Goal: Book appointment/travel/reservation

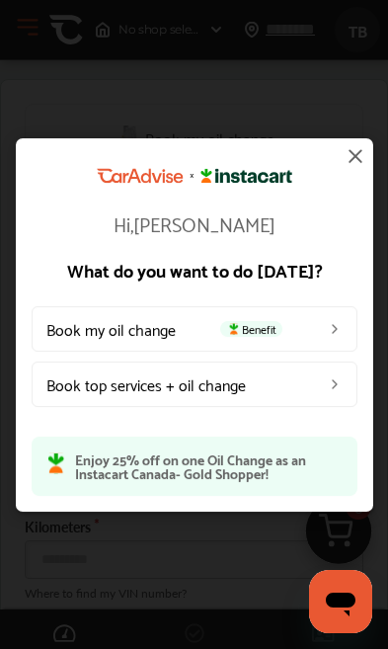
click at [280, 330] on span "Benefit" at bounding box center [251, 328] width 62 height 16
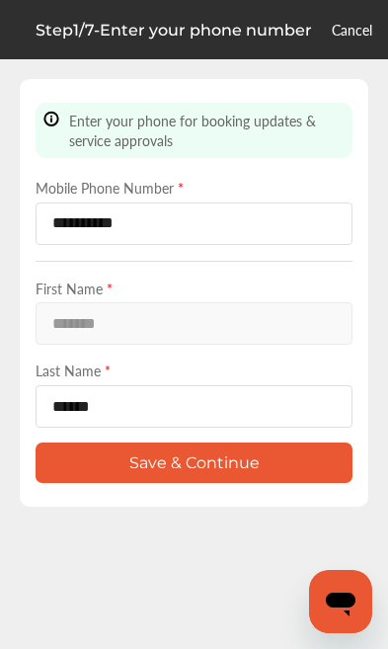
click at [274, 335] on div "First Name * *******" at bounding box center [194, 311] width 317 height 67
click at [278, 477] on button "Save & Continue" at bounding box center [194, 462] width 317 height 40
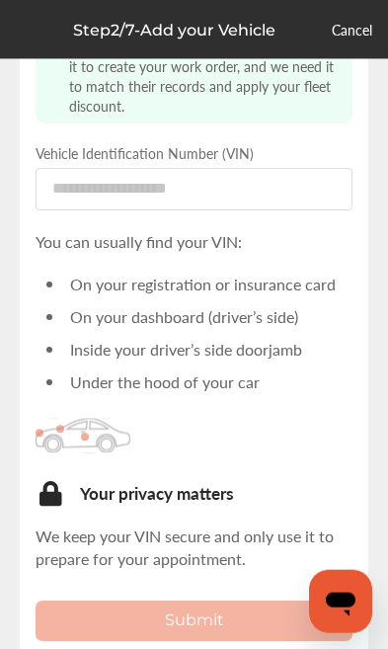
scroll to position [91, 0]
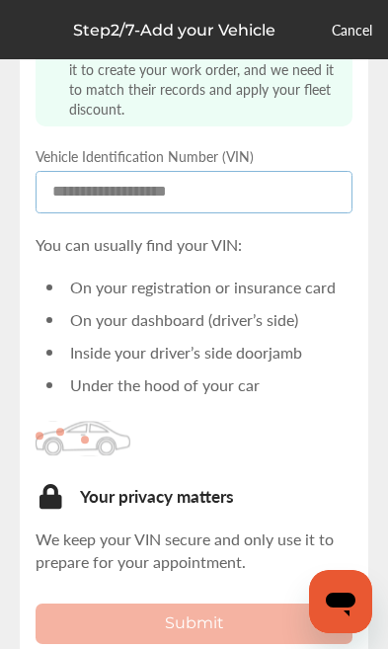
click at [249, 211] on input at bounding box center [194, 192] width 317 height 42
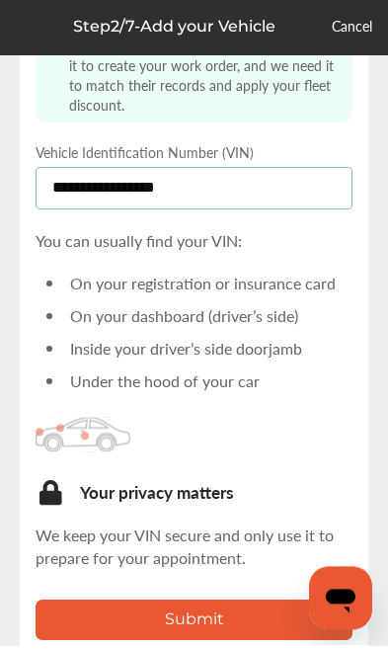
type input "**********"
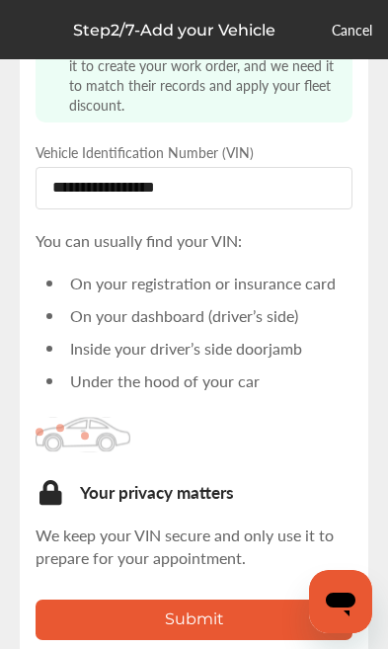
click at [275, 622] on button "Submit" at bounding box center [194, 619] width 317 height 40
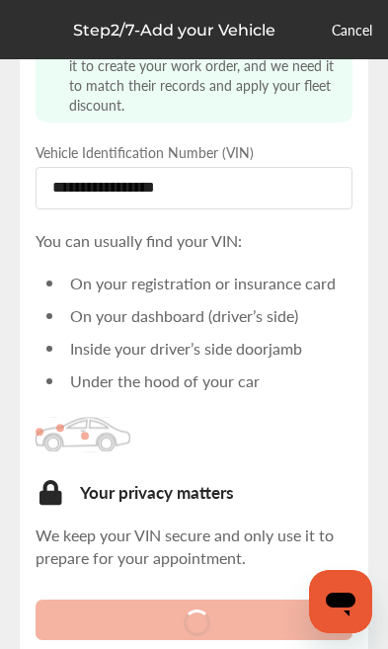
scroll to position [33, 0]
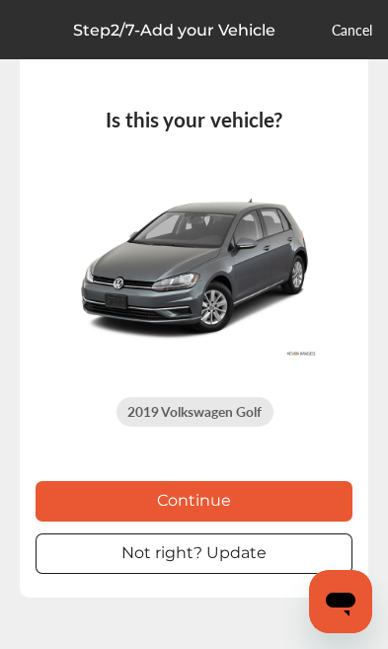
click at [293, 502] on button "Continue" at bounding box center [194, 501] width 317 height 40
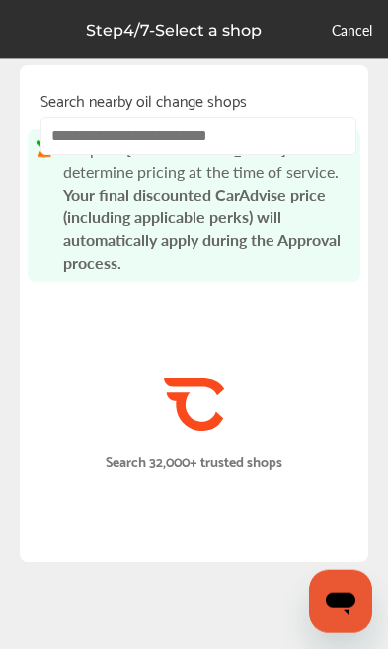
scroll to position [2, 0]
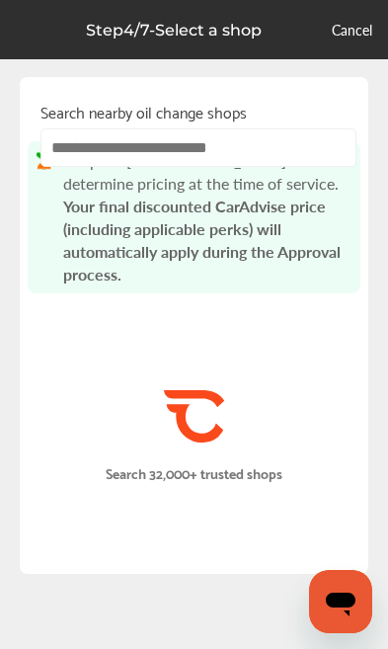
click at [274, 160] on input "text" at bounding box center [198, 147] width 316 height 39
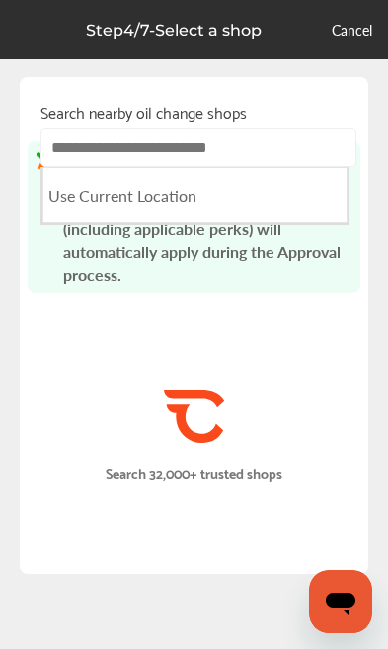
scroll to position [0, 0]
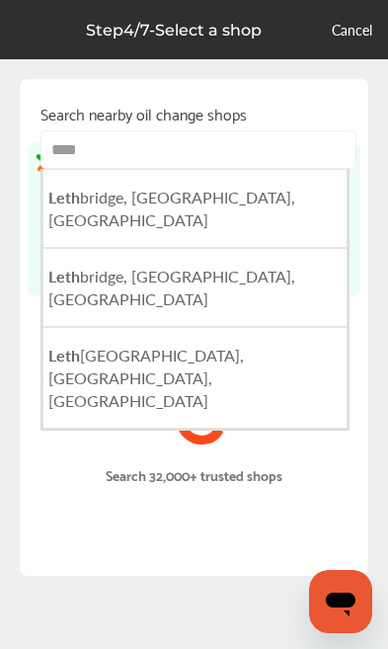
click at [281, 218] on li "Leth bridge, [GEOGRAPHIC_DATA], [GEOGRAPHIC_DATA]" at bounding box center [194, 208] width 305 height 79
type input "**********"
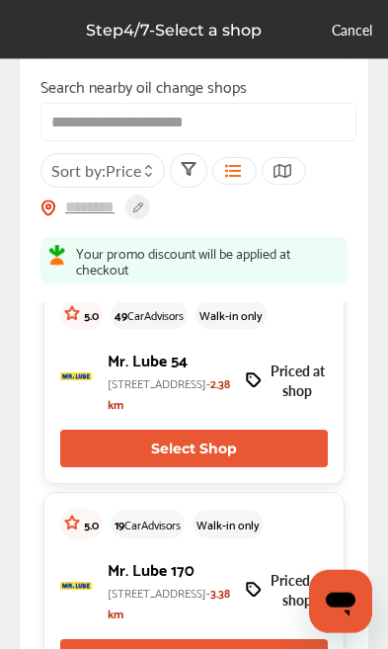
scroll to position [441, 0]
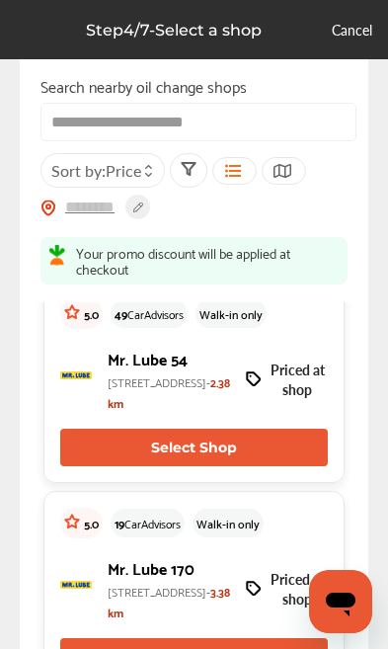
click at [268, 466] on button "Select Shop" at bounding box center [194, 448] width 268 height 38
type input "*******"
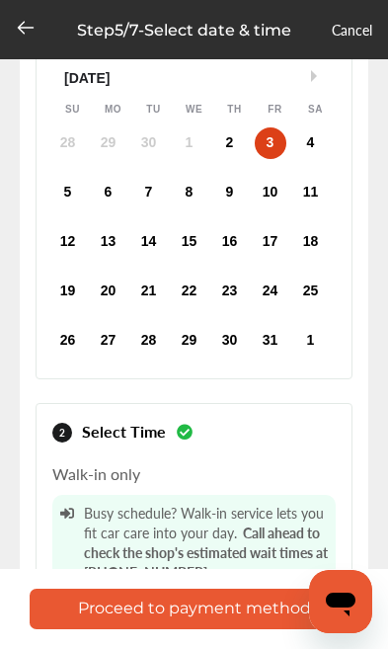
scroll to position [211, 0]
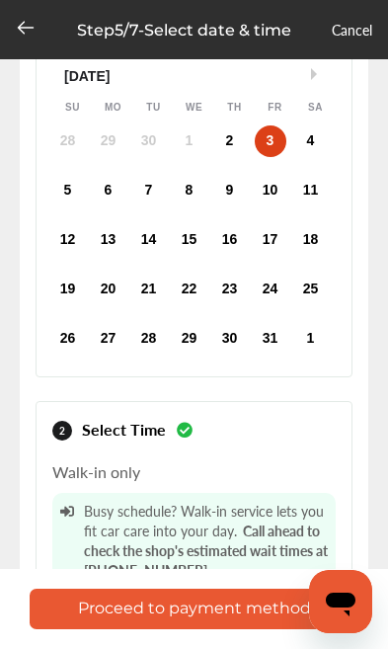
click at [279, 604] on button "Proceed to payment method" at bounding box center [194, 609] width 329 height 40
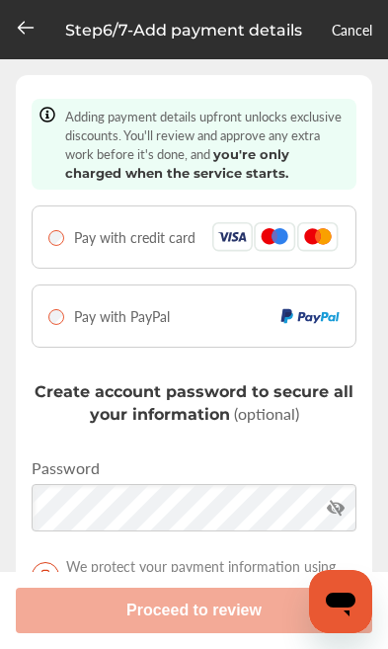
click at [255, 241] on img at bounding box center [233, 237] width 42 height 30
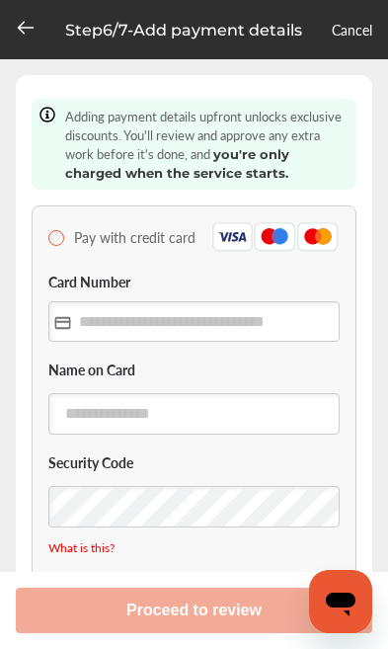
click at [343, 608] on icon "Open messaging window" at bounding box center [341, 602] width 36 height 36
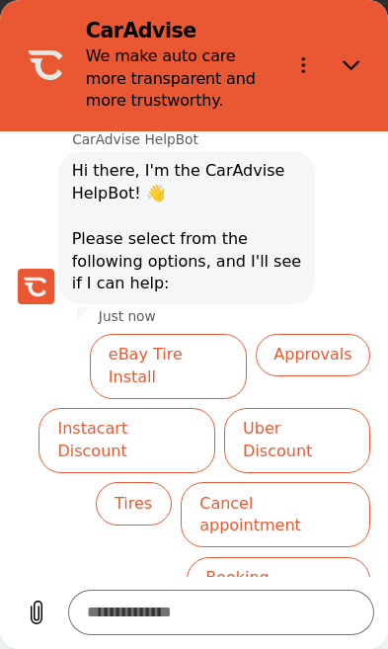
scroll to position [145, 0]
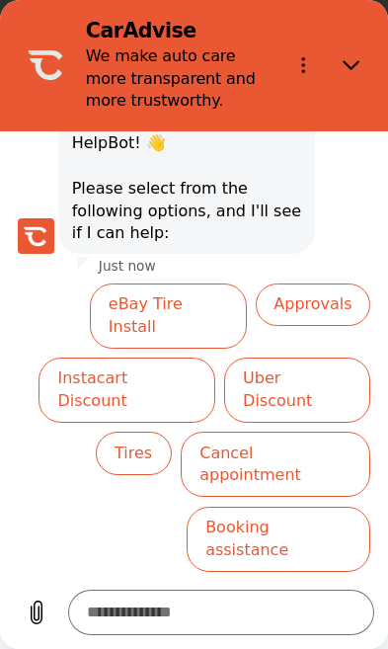
click at [336, 432] on button "Cancel appointment" at bounding box center [276, 464] width 190 height 65
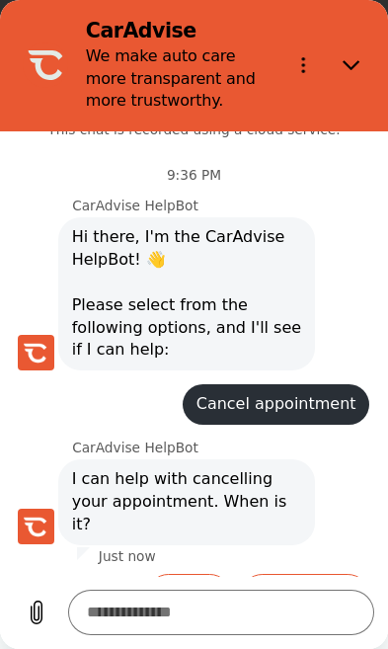
scroll to position [39, 0]
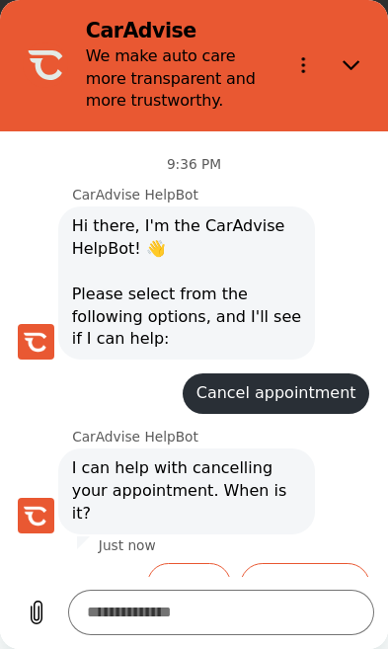
click at [332, 563] on button "Another day" at bounding box center [305, 595] width 130 height 65
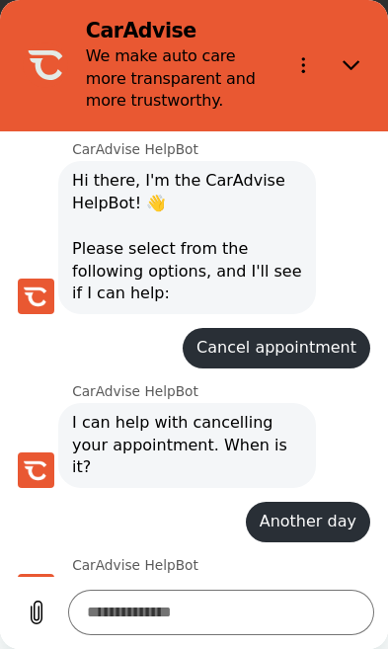
scroll to position [85, 0]
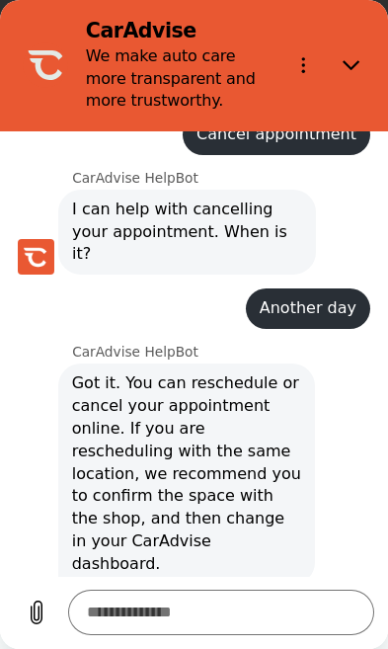
type textarea "*"
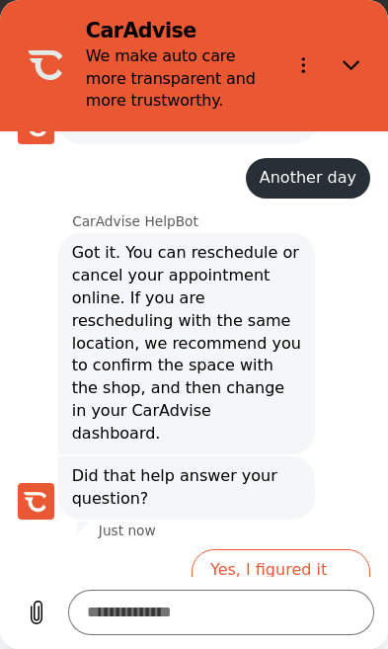
scroll to position [432, 0]
